Goal: Register for event/course

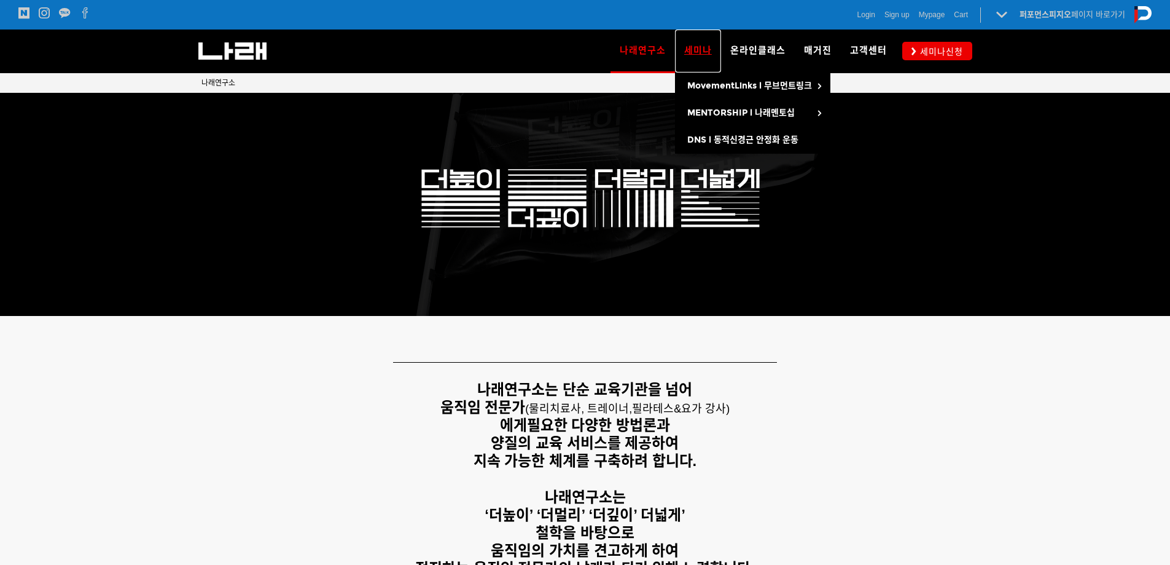
click at [711, 51] on span "세미나" at bounding box center [698, 50] width 28 height 11
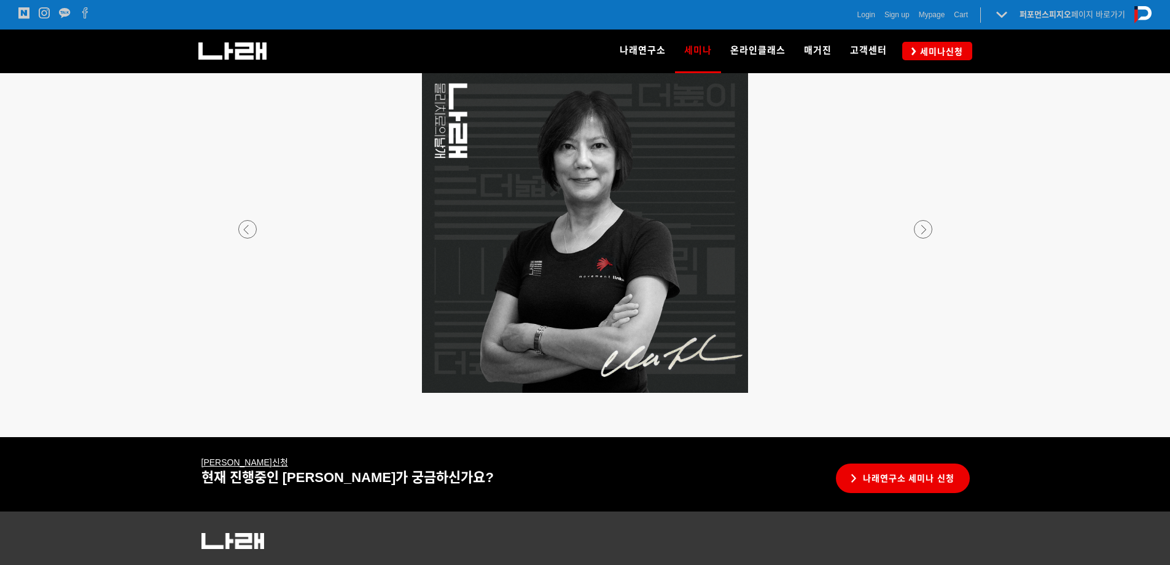
scroll to position [2293, 0]
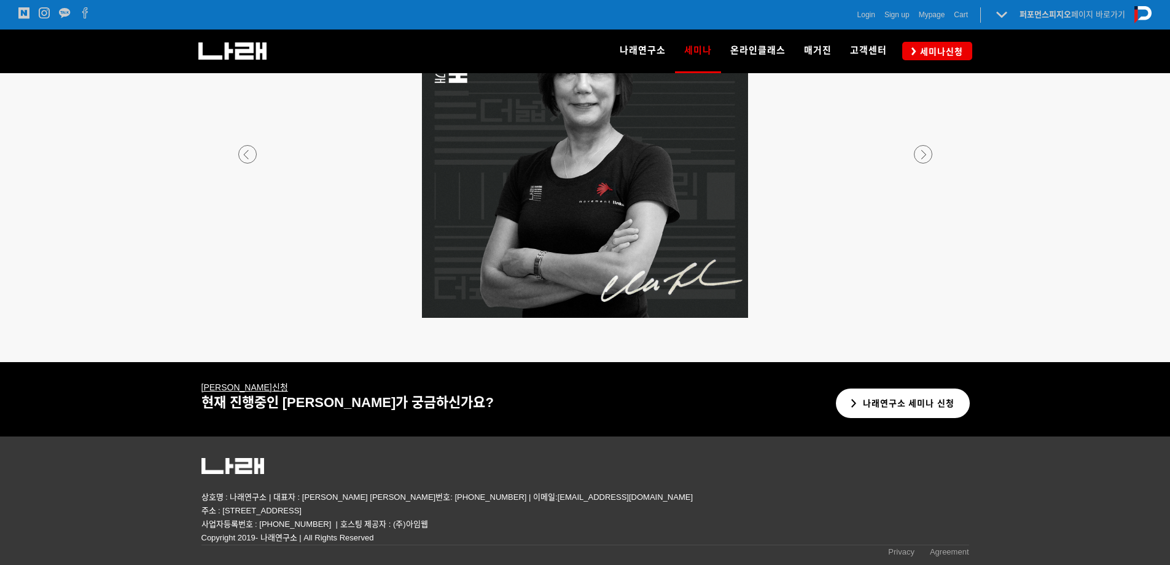
click at [932, 404] on link "나래연구소 세미나 신청" at bounding box center [903, 403] width 135 height 30
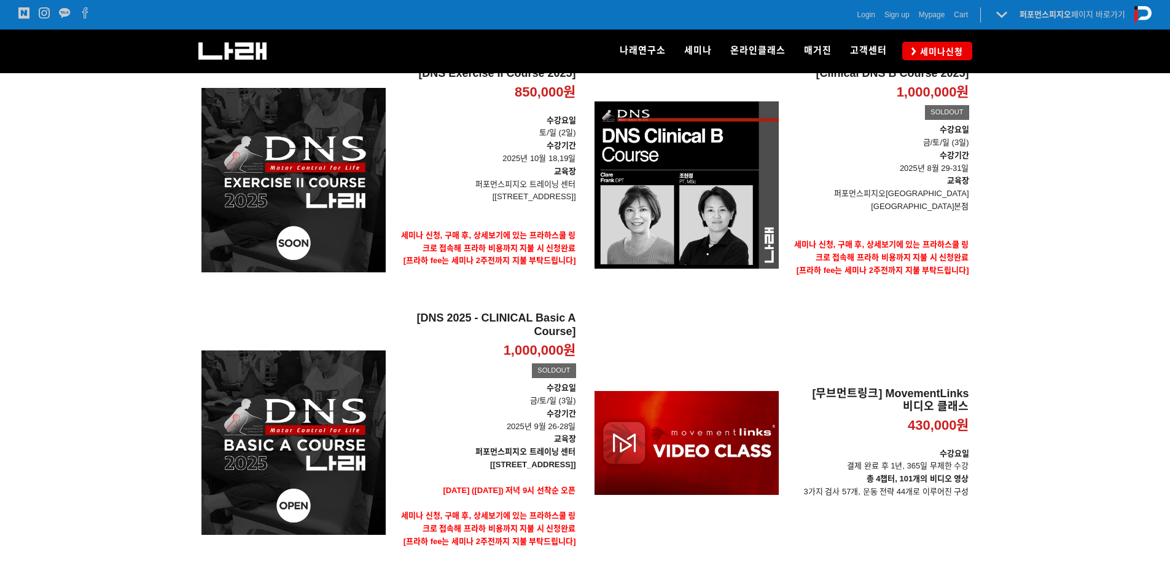
scroll to position [184, 0]
